Goal: Browse casually: Explore the website without a specific task or goal

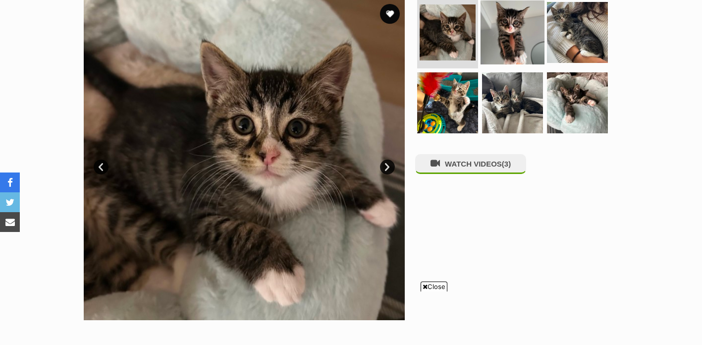
scroll to position [205, 0]
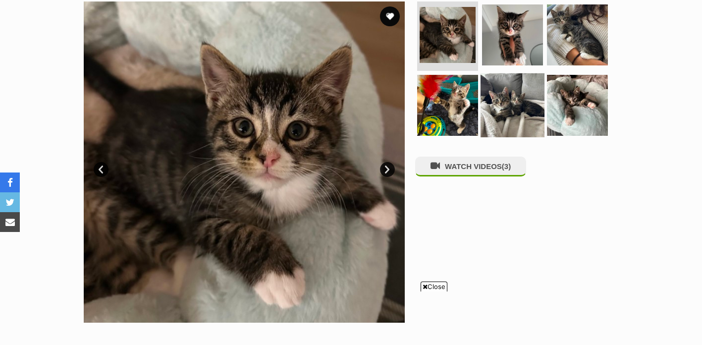
click at [510, 111] on img at bounding box center [512, 105] width 64 height 64
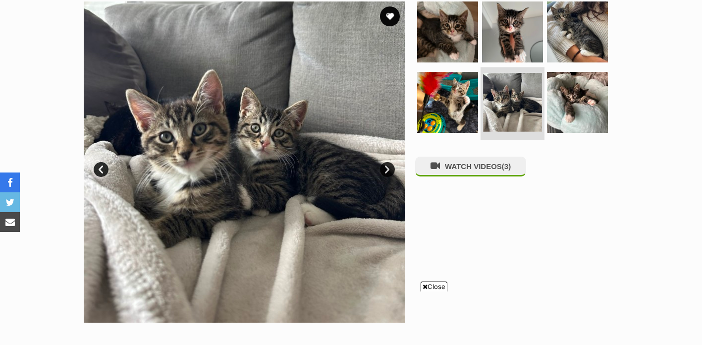
scroll to position [0, 0]
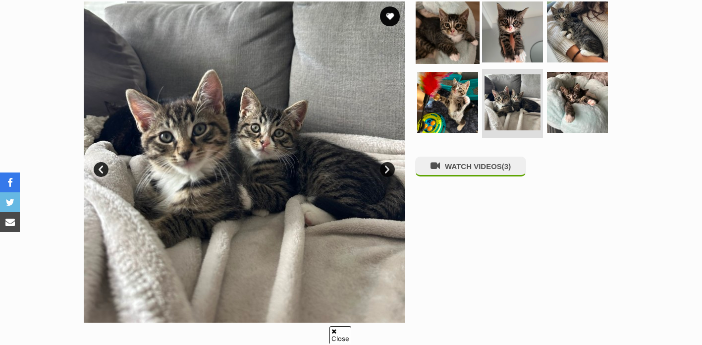
click at [459, 33] on img at bounding box center [447, 32] width 64 height 64
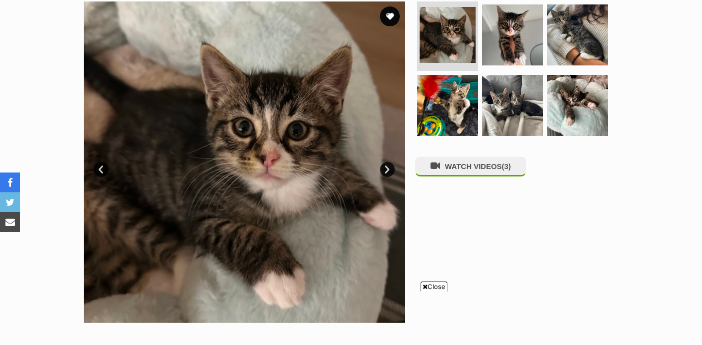
click at [390, 170] on link "Next" at bounding box center [387, 169] width 15 height 15
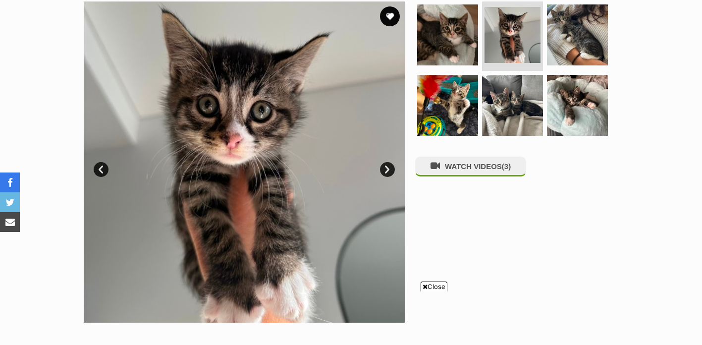
click at [388, 168] on link "Next" at bounding box center [387, 169] width 15 height 15
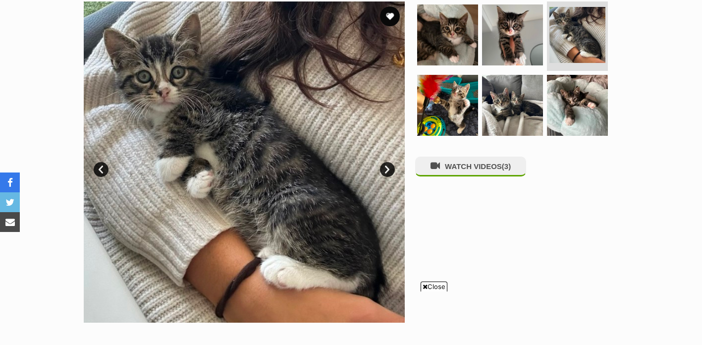
click at [388, 168] on link "Next" at bounding box center [387, 169] width 15 height 15
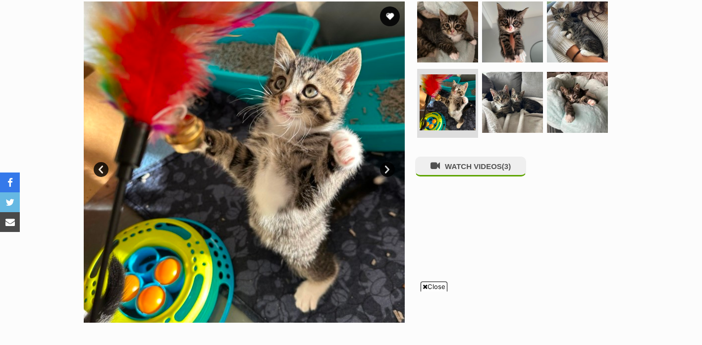
click at [388, 168] on link "Next" at bounding box center [387, 169] width 15 height 15
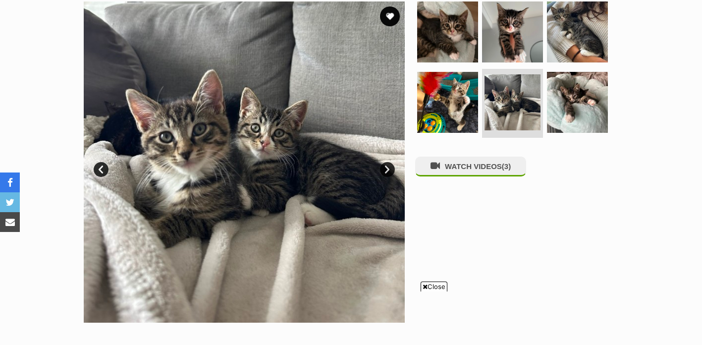
click at [388, 168] on link "Next" at bounding box center [387, 169] width 15 height 15
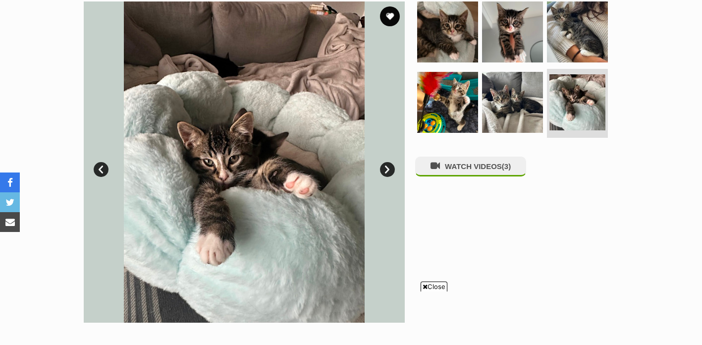
click at [388, 168] on link "Next" at bounding box center [387, 169] width 15 height 15
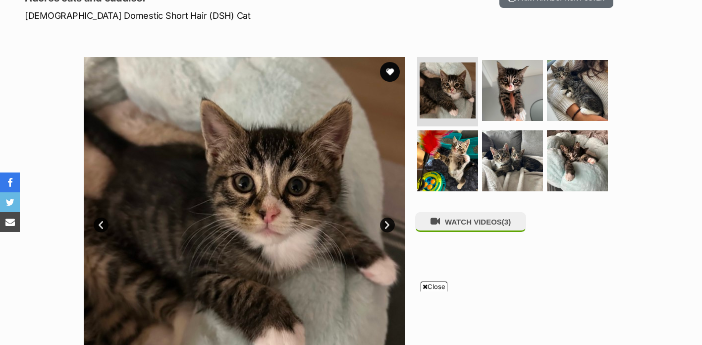
scroll to position [142, 0]
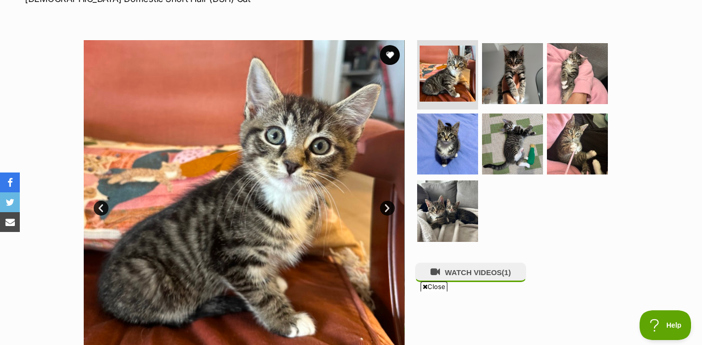
click at [389, 211] on link "Next" at bounding box center [387, 208] width 15 height 15
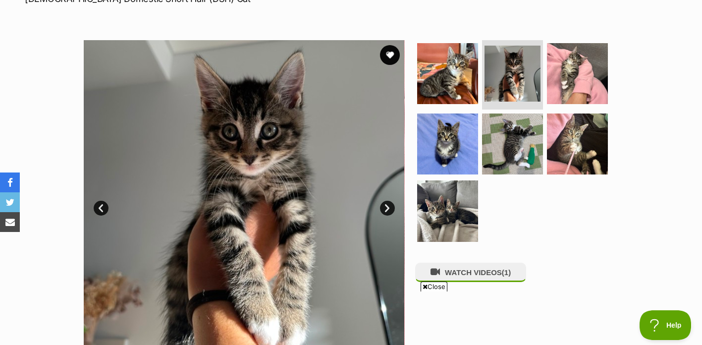
click at [389, 211] on link "Next" at bounding box center [387, 208] width 15 height 15
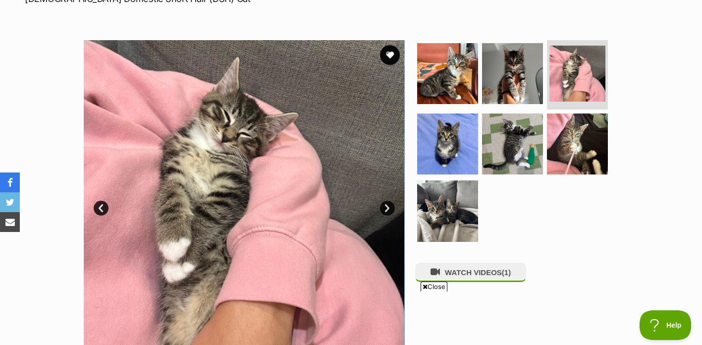
click at [389, 211] on link "Next" at bounding box center [387, 208] width 15 height 15
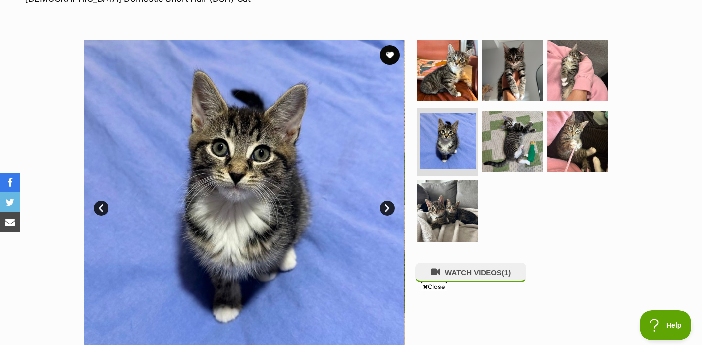
click at [388, 209] on link "Next" at bounding box center [387, 208] width 15 height 15
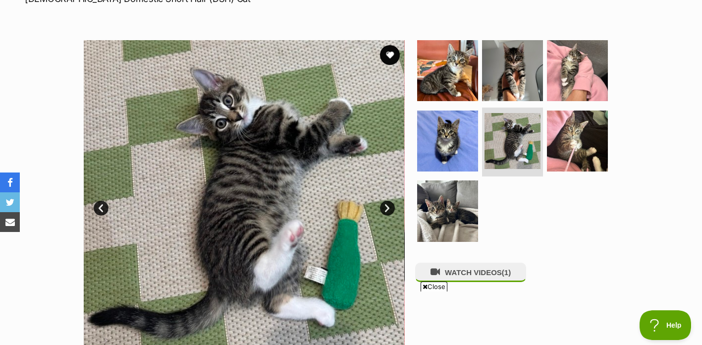
click at [388, 209] on link "Next" at bounding box center [387, 208] width 15 height 15
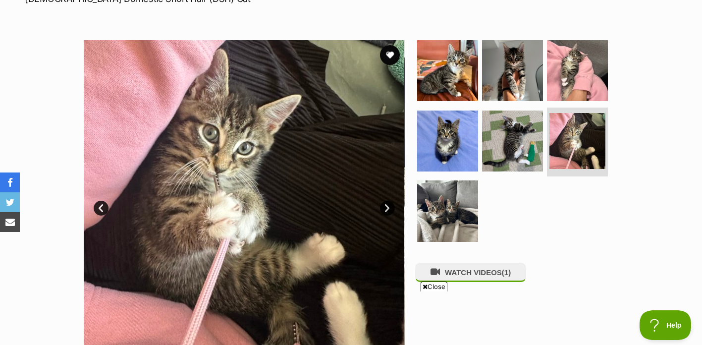
click at [388, 210] on link "Next" at bounding box center [387, 208] width 15 height 15
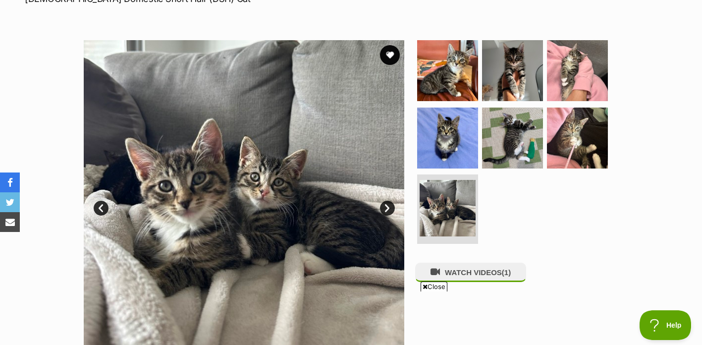
click at [388, 209] on link "Next" at bounding box center [387, 208] width 15 height 15
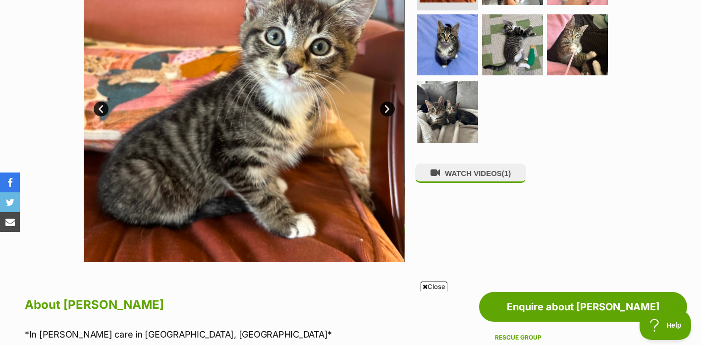
scroll to position [164, 0]
